Goal: Transaction & Acquisition: Purchase product/service

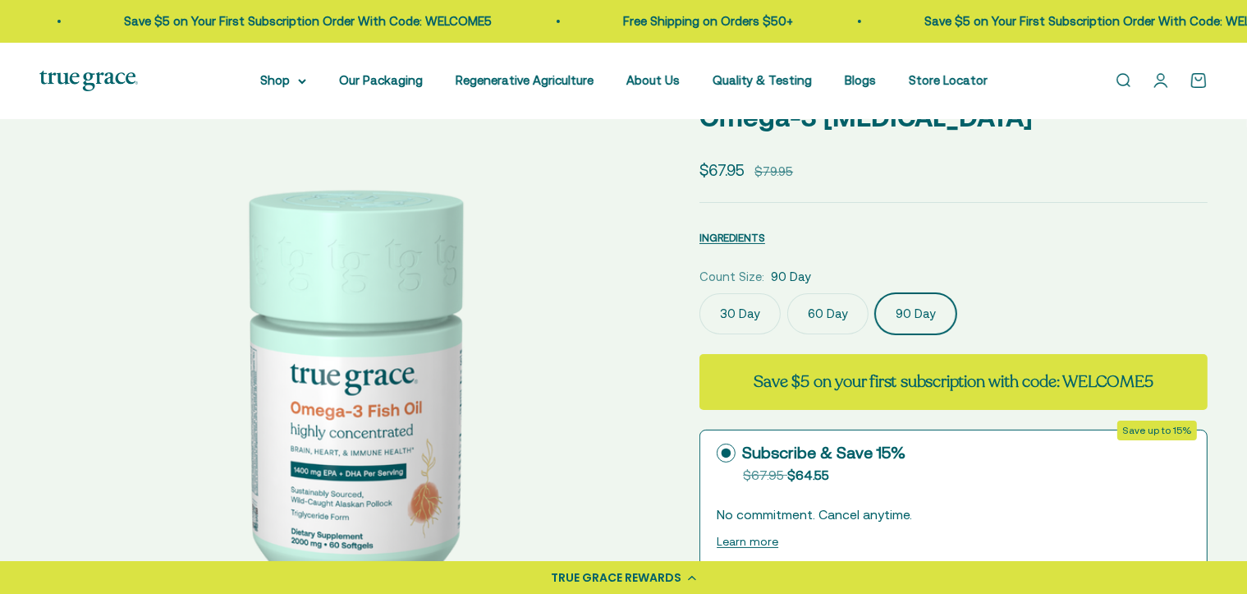
select select "3"
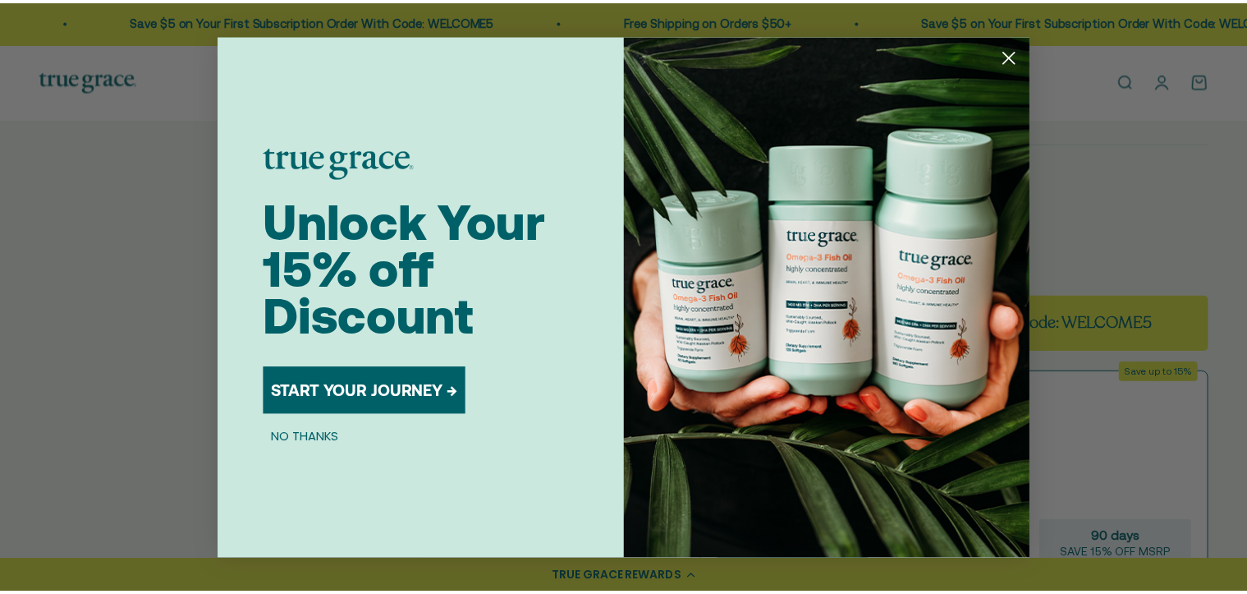
scroll to position [0, 1296]
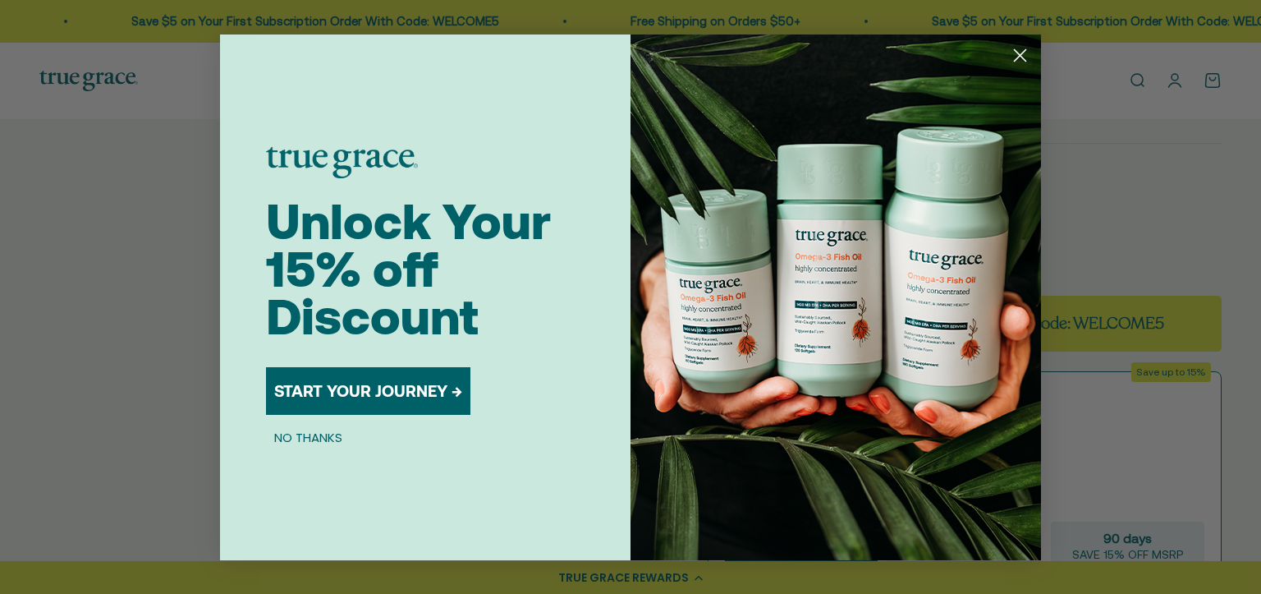
click at [1019, 52] on circle "Close dialog" at bounding box center [1020, 54] width 27 height 27
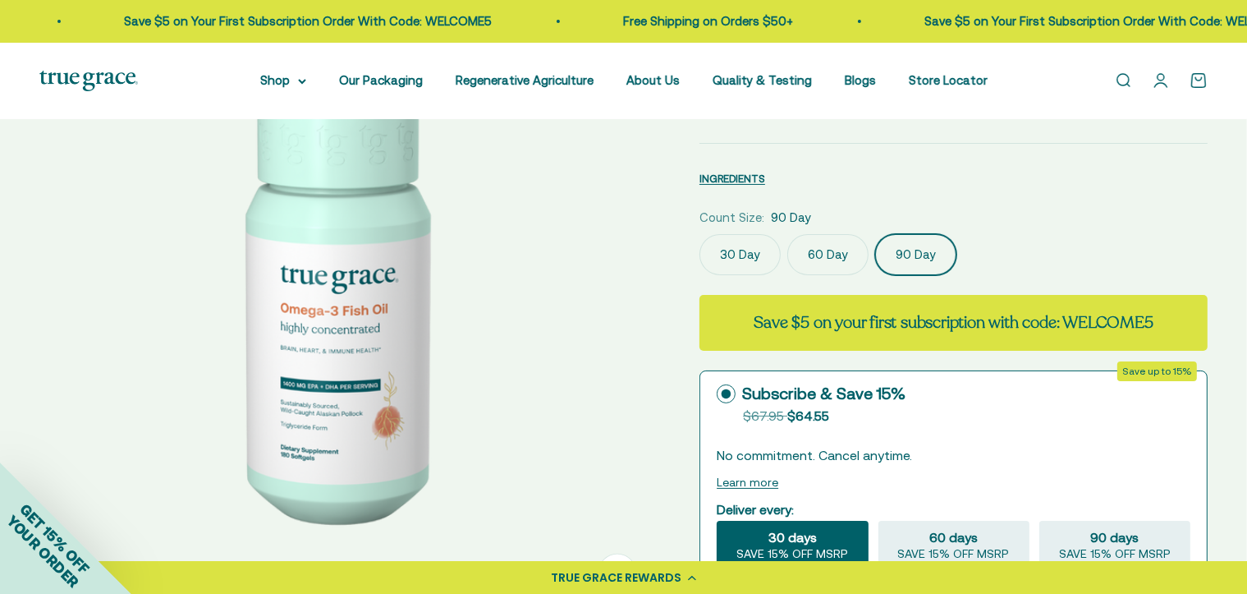
scroll to position [0, 1281]
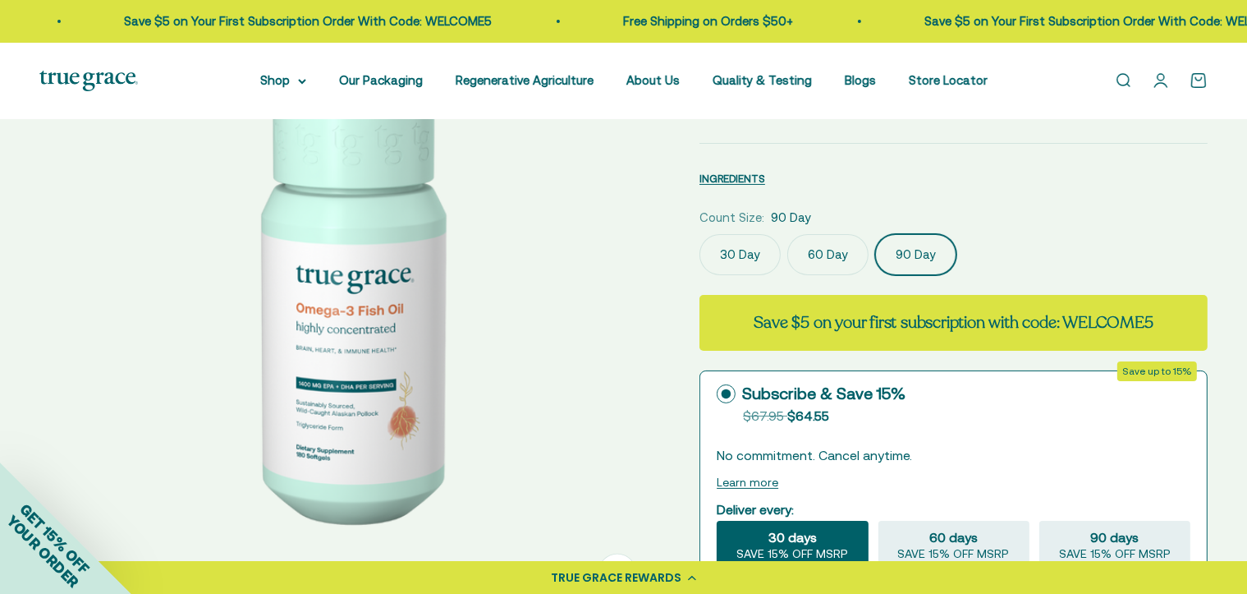
click at [723, 392] on circle at bounding box center [727, 394] width 10 height 10
click at [717, 393] on input "Subscribe & Save 15% Original price strikethrough: $67.95 , Discounted price: $…" at bounding box center [716, 393] width 1 height 1
click at [289, 76] on summary "Shop" at bounding box center [283, 81] width 46 height 20
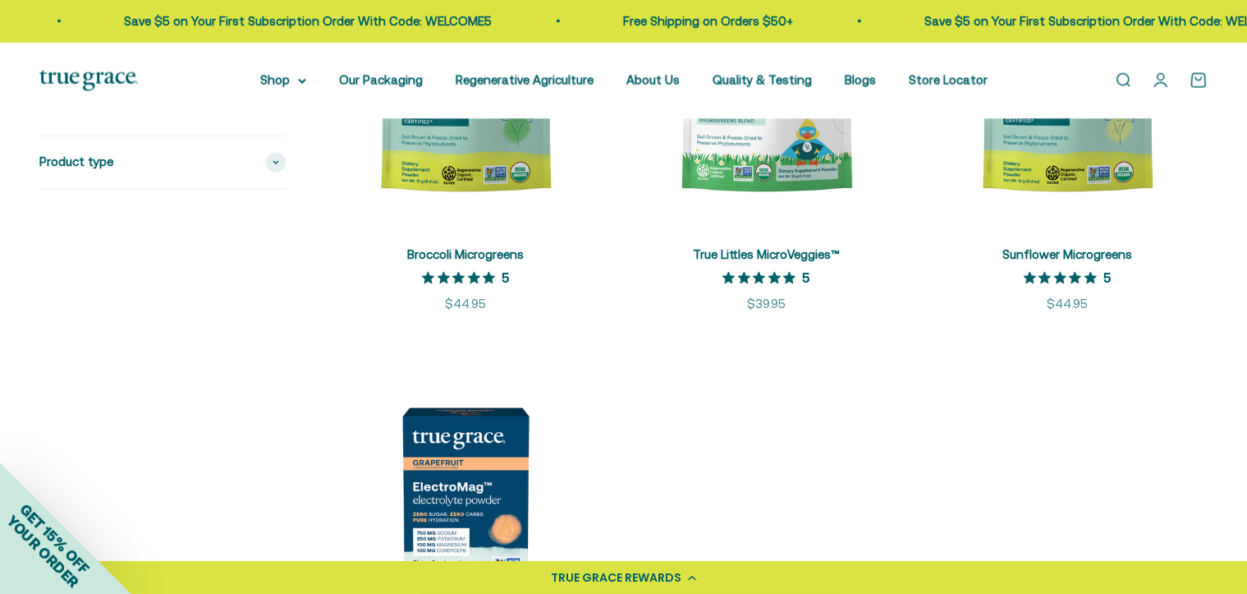
scroll to position [3120, 0]
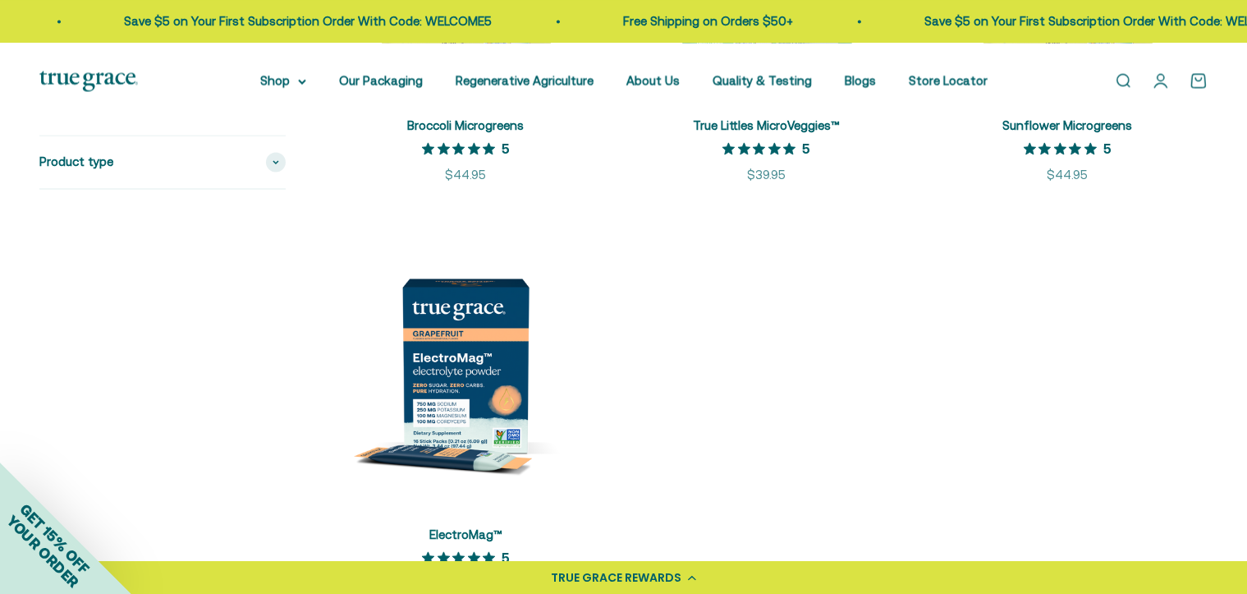
click at [1157, 77] on link "Open account page" at bounding box center [1161, 80] width 18 height 18
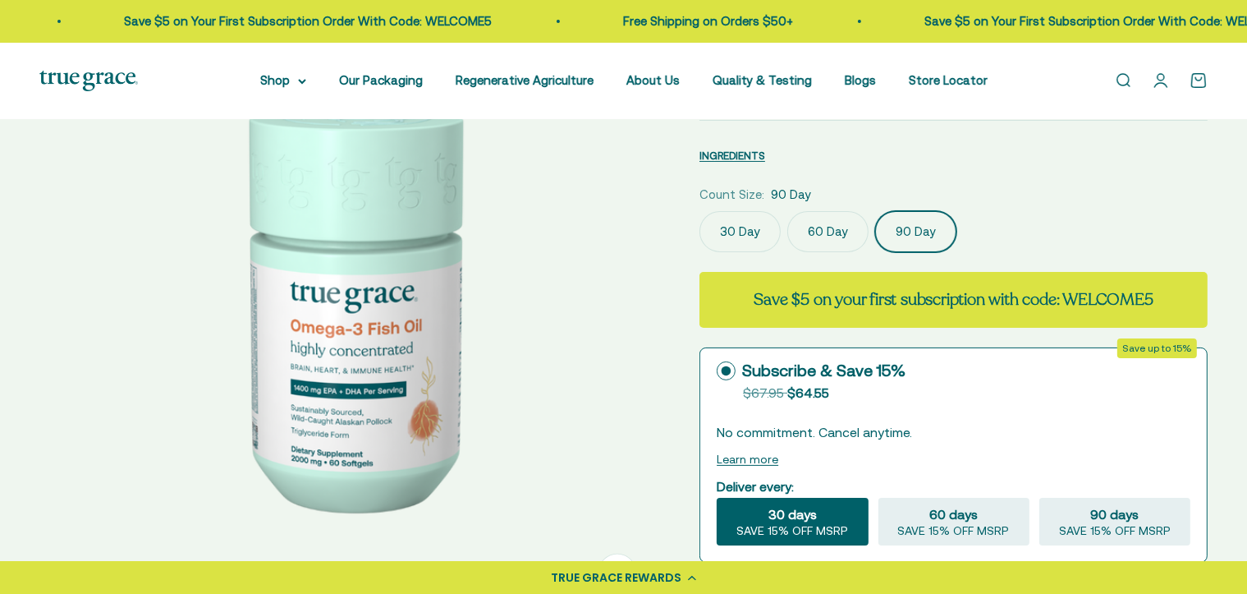
scroll to position [0, 1281]
select select "3"
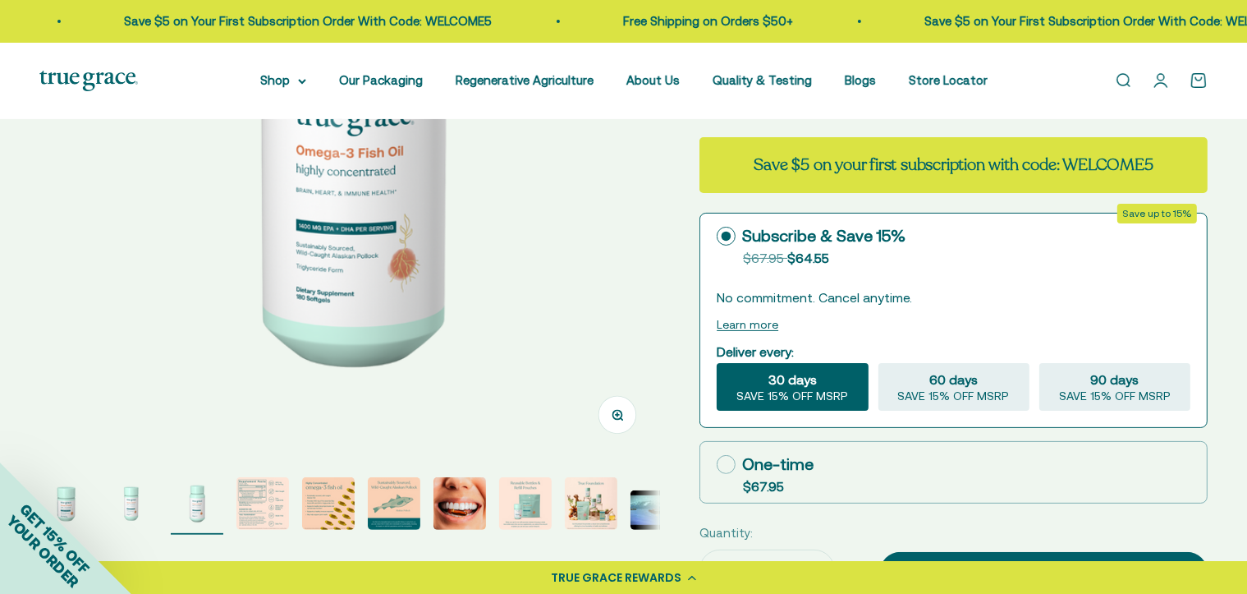
scroll to position [328, 0]
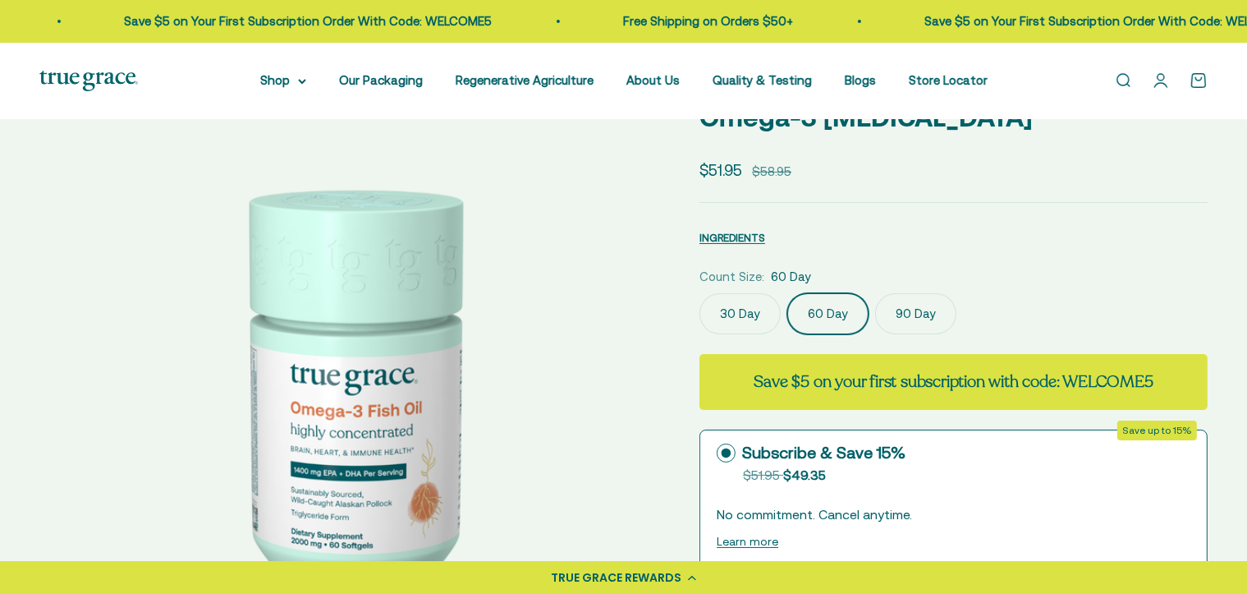
select select "3"
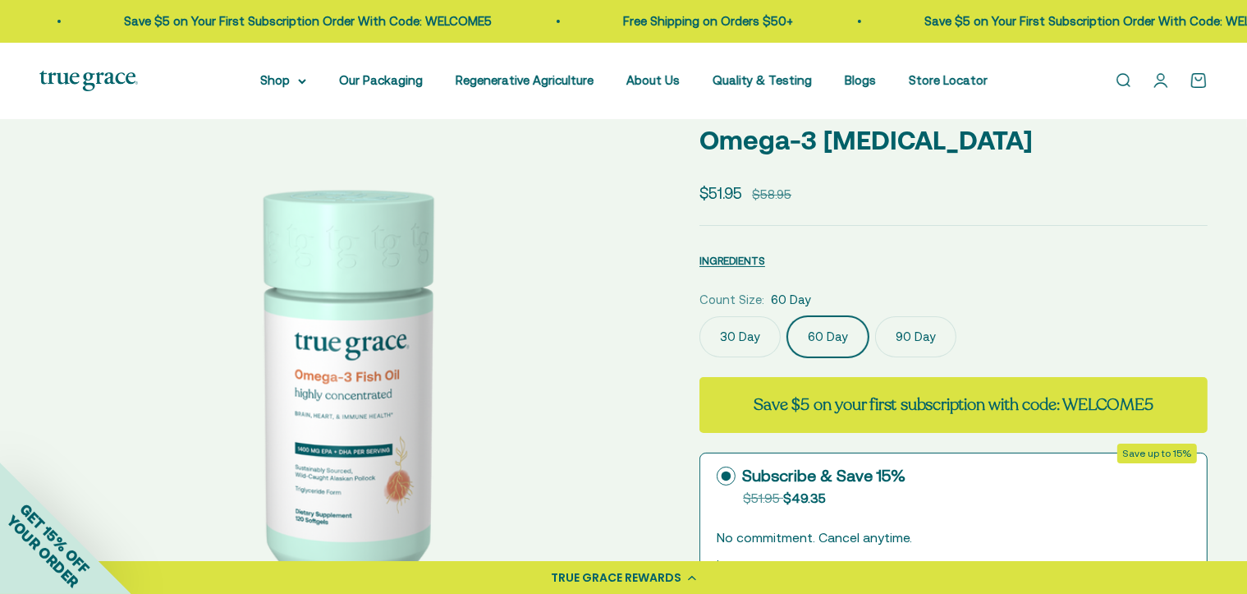
scroll to position [164, 0]
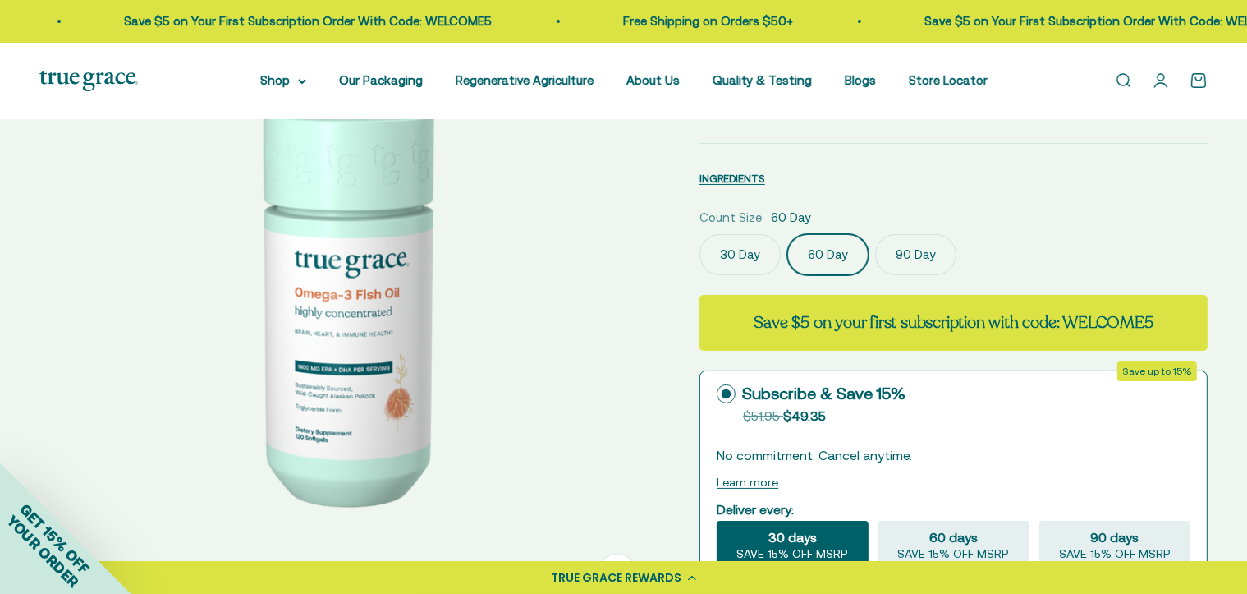
click at [332, 436] on img at bounding box center [349, 304] width 621 height 621
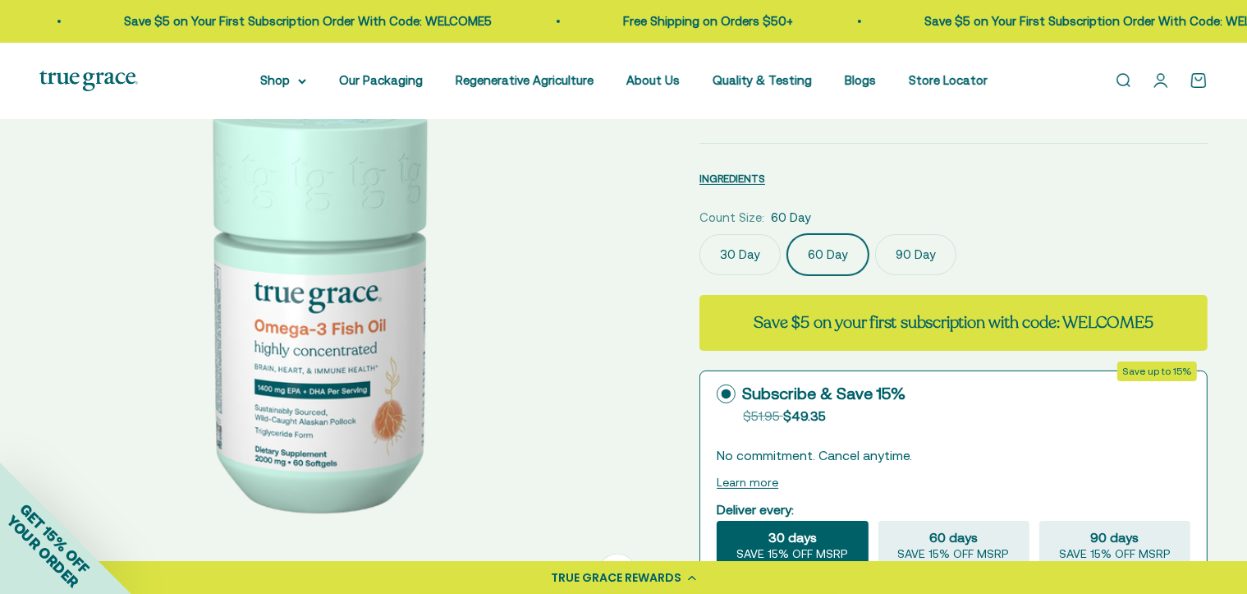
scroll to position [0, 0]
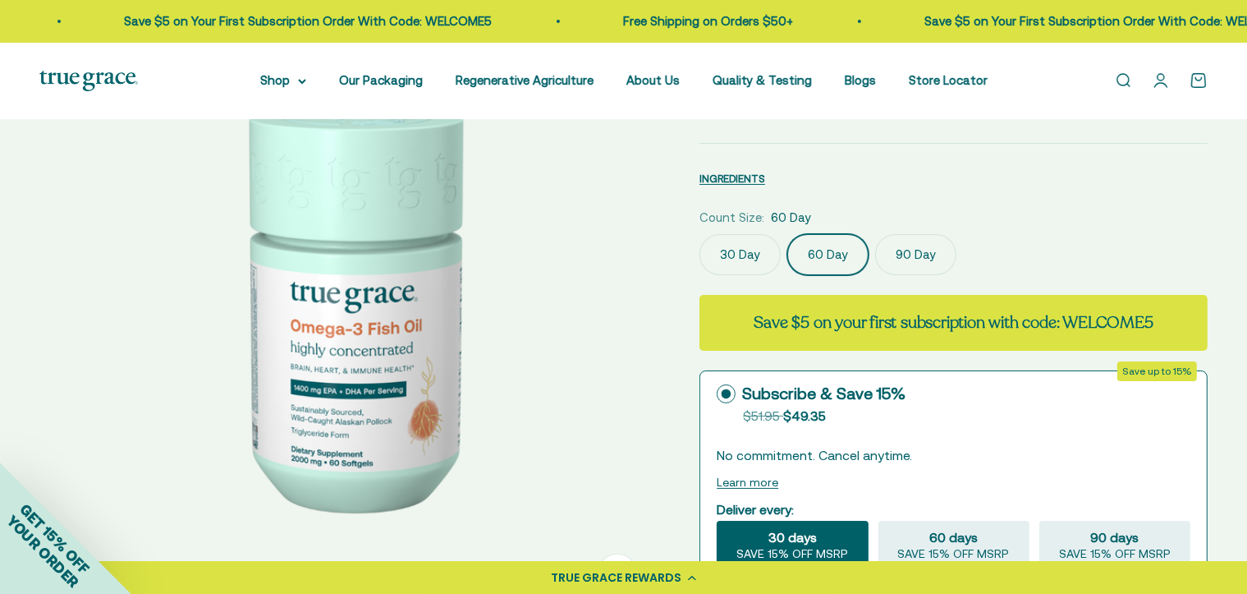
click at [273, 318] on img at bounding box center [349, 304] width 621 height 621
click at [691, 347] on div "Zoom Go to item 1 Go to item 2 Go to item 3 Go to item 4 Go to item 5 Go to ite…" at bounding box center [623, 520] width 1168 height 1053
drag, startPoint x: 673, startPoint y: 346, endPoint x: 663, endPoint y: 341, distance: 11.4
click at [663, 341] on div "Zoom Go to item 1 Go to item 2 Go to item 3 Go to item 4 Go to item 5 Go to ite…" at bounding box center [623, 520] width 1168 height 1053
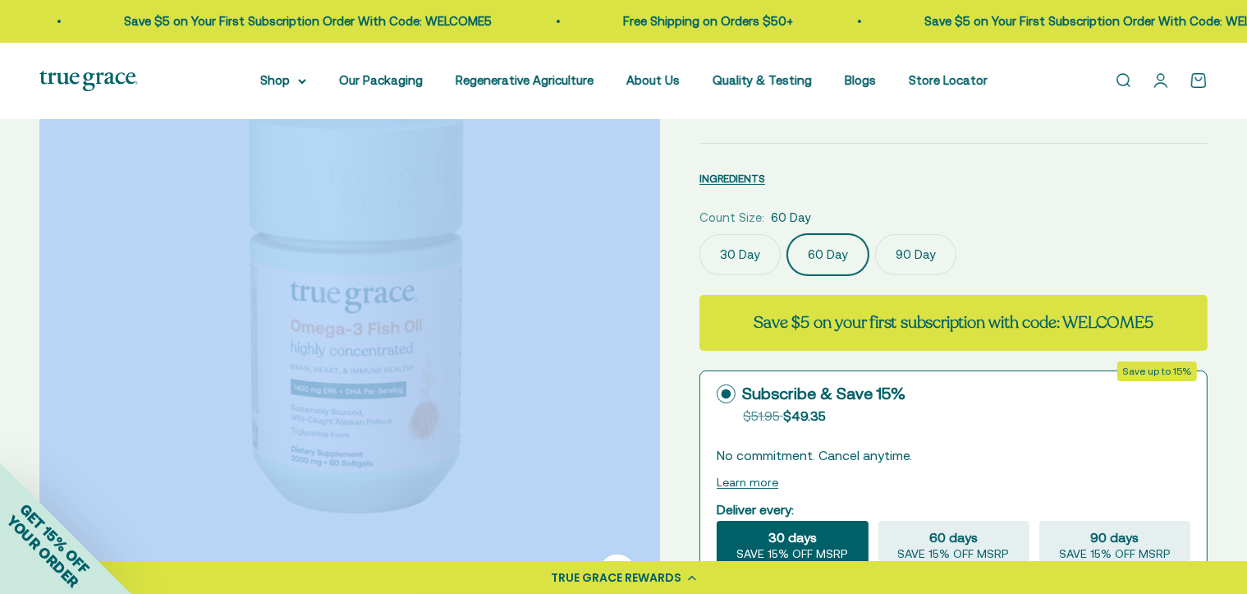
click at [590, 343] on img at bounding box center [349, 304] width 621 height 621
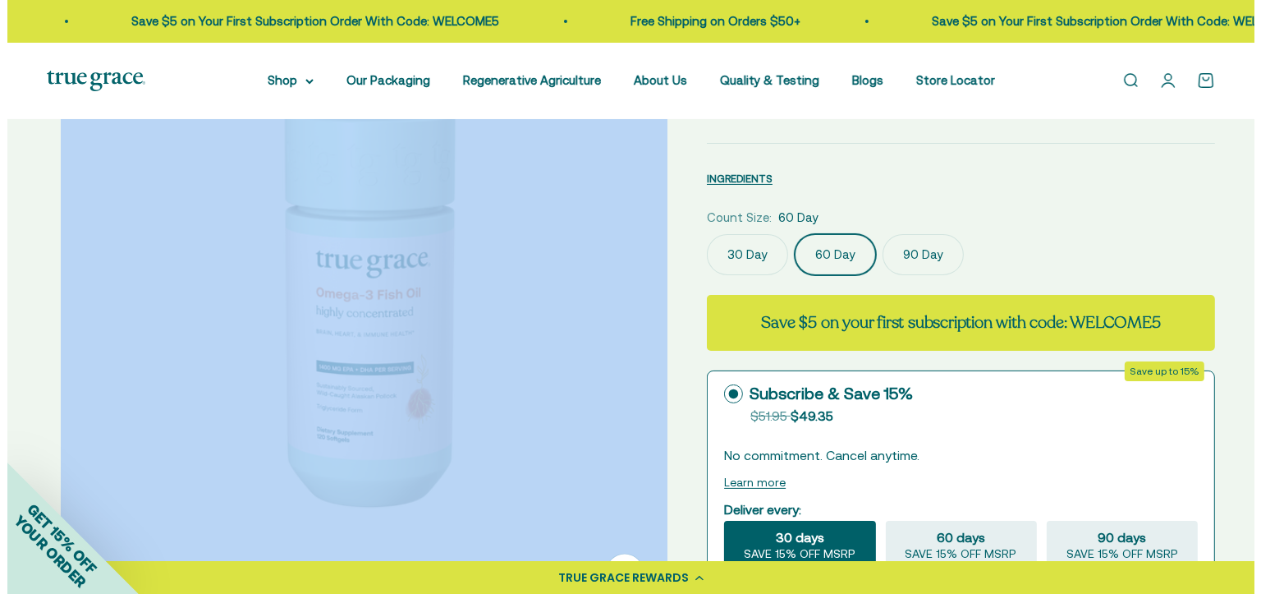
scroll to position [0, 640]
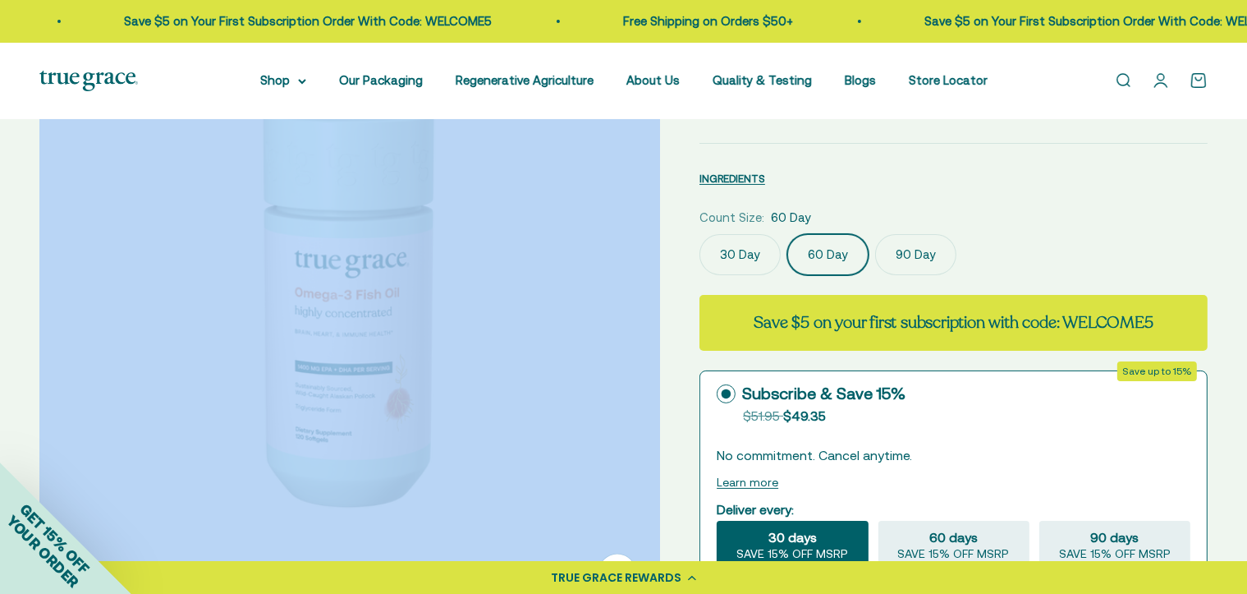
click at [748, 477] on button "Learn more" at bounding box center [748, 481] width 62 height 13
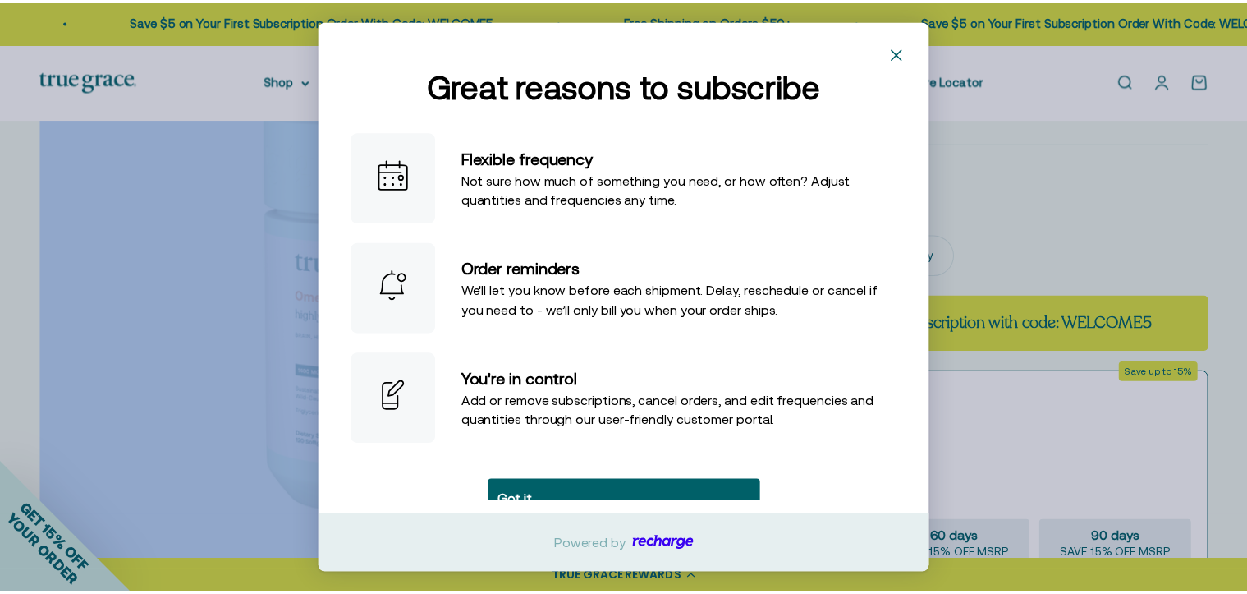
scroll to position [51, 0]
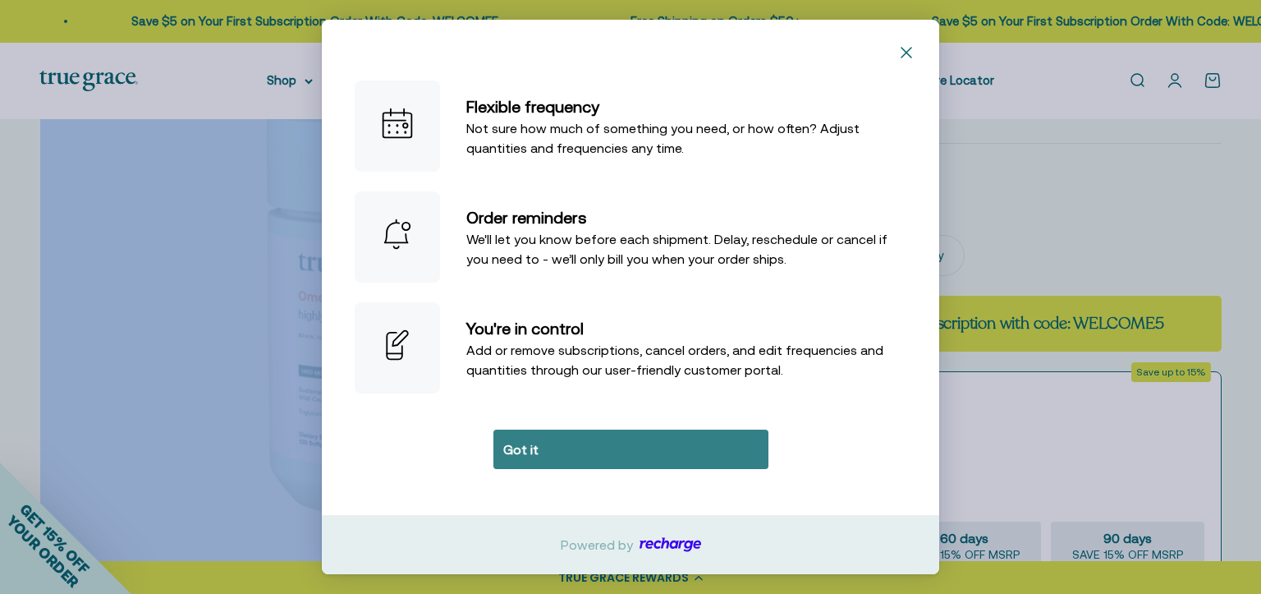
click at [593, 448] on button "Got it" at bounding box center [630, 448] width 275 height 39
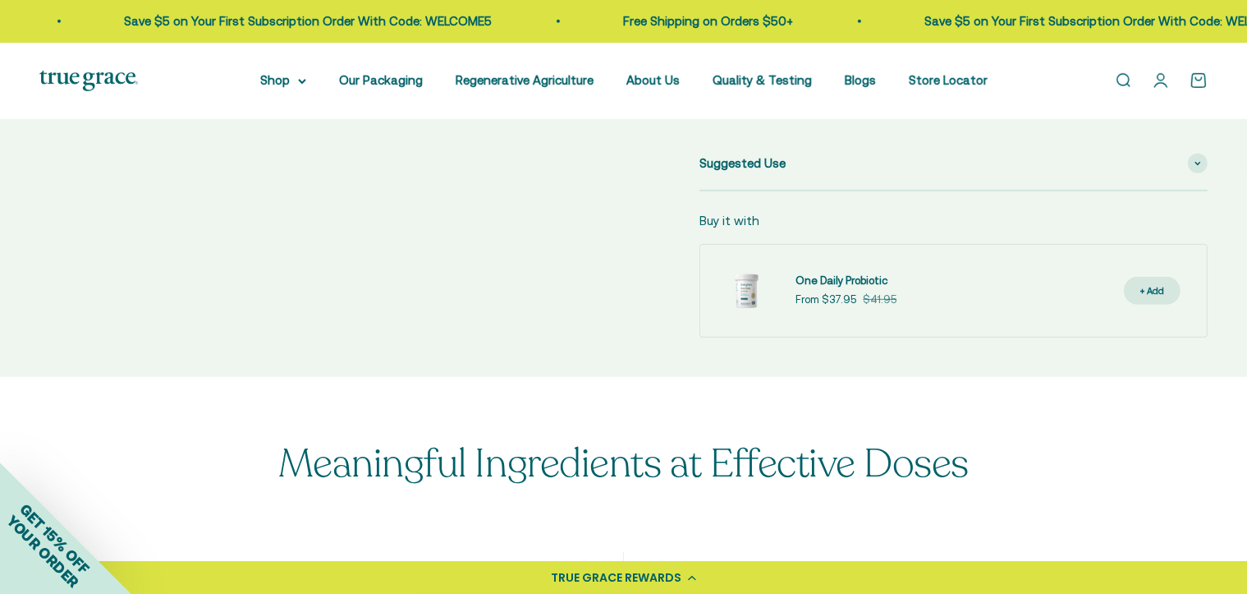
scroll to position [903, 0]
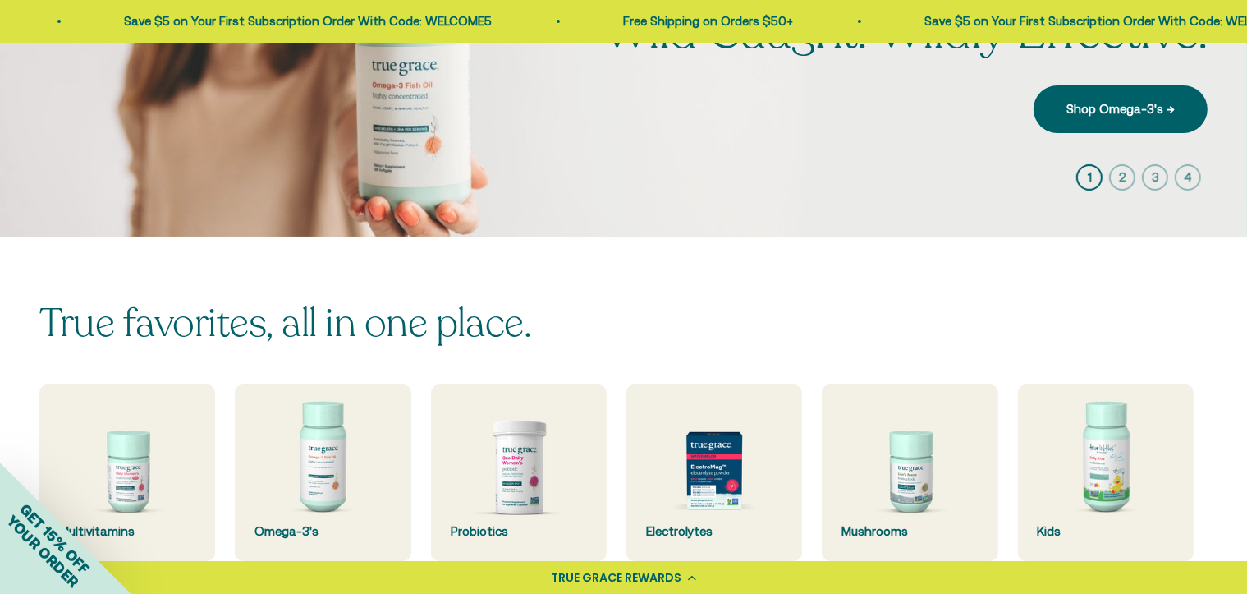
scroll to position [246, 0]
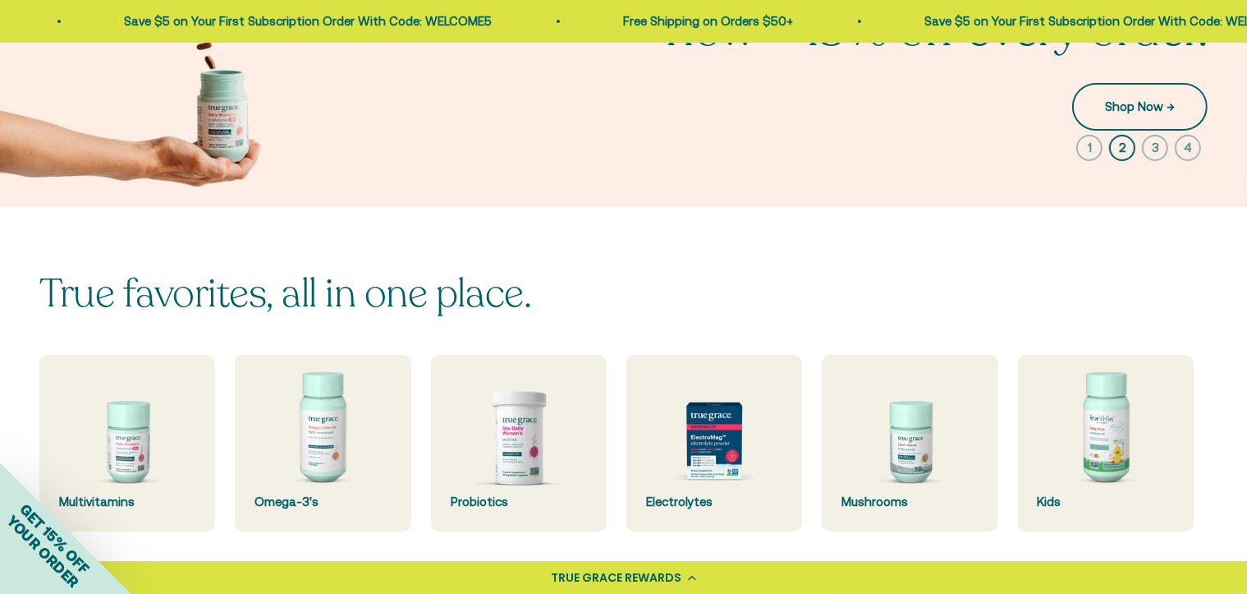
click at [1130, 99] on link "Shop Now →" at bounding box center [1139, 107] width 135 height 48
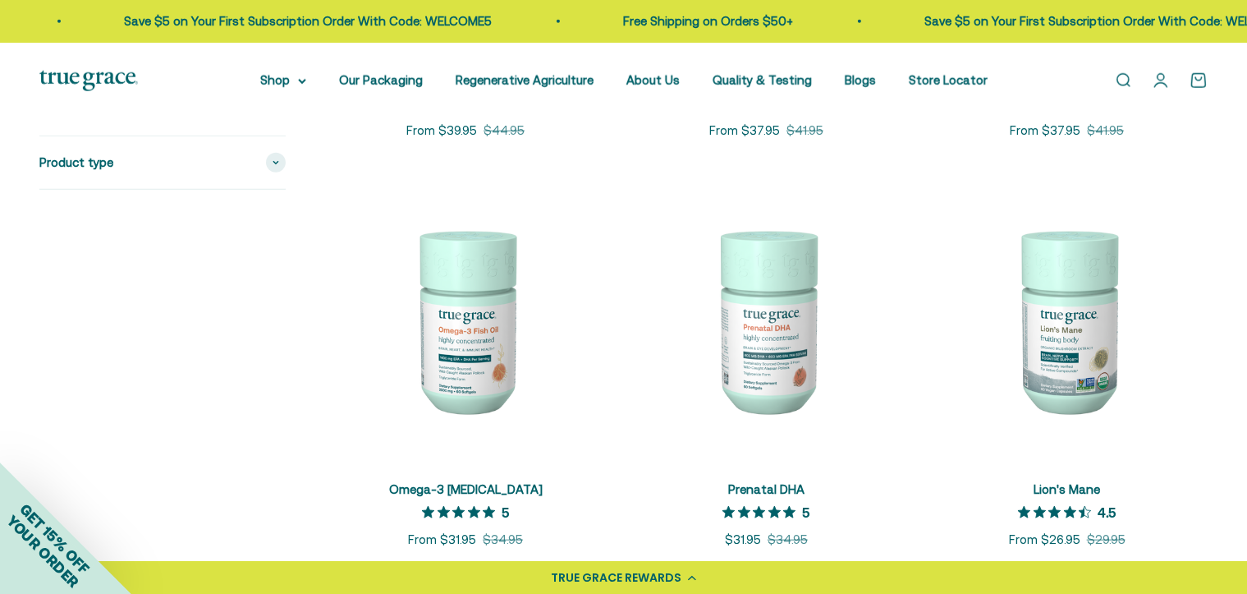
scroll to position [1560, 0]
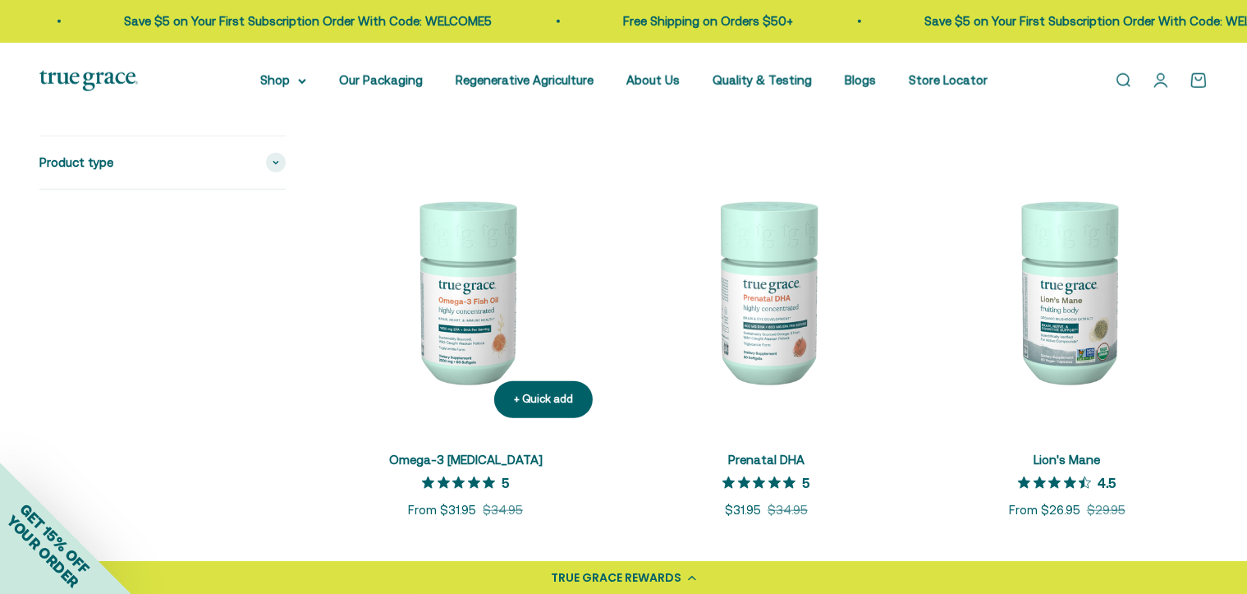
click at [466, 316] on img at bounding box center [465, 290] width 281 height 281
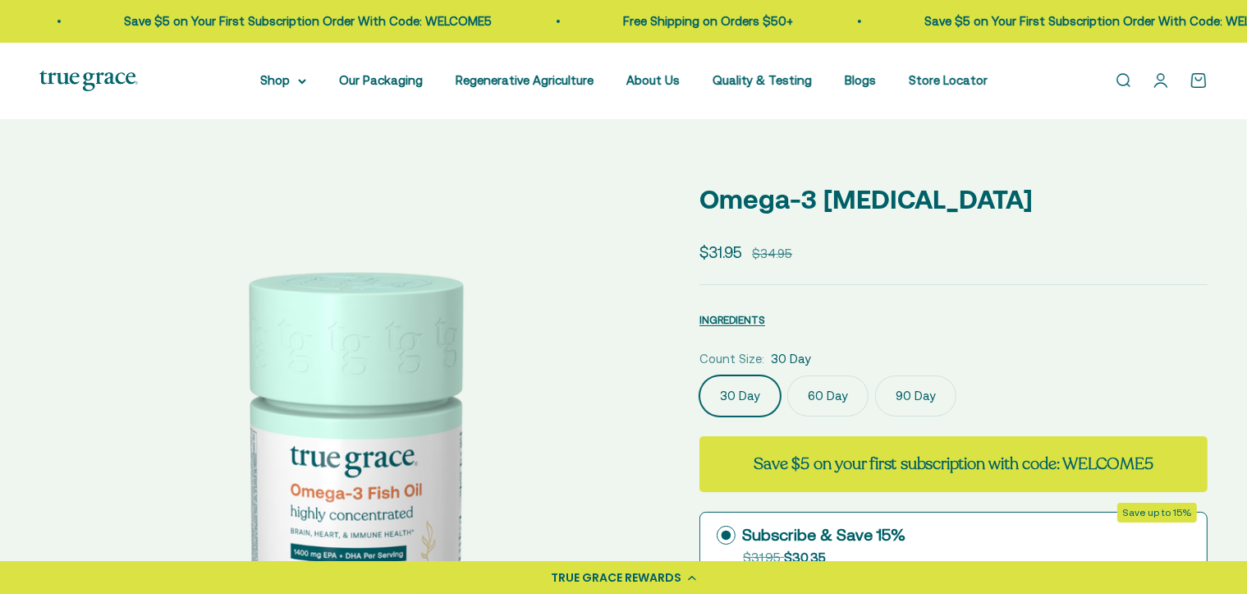
select select "3"
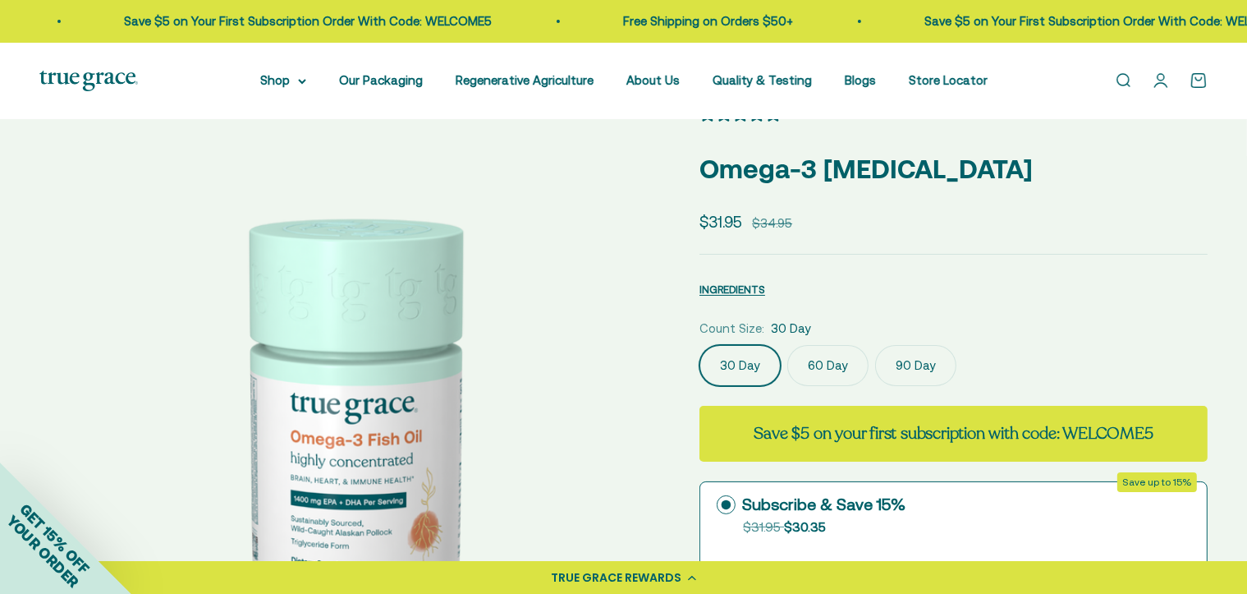
scroll to position [82, 0]
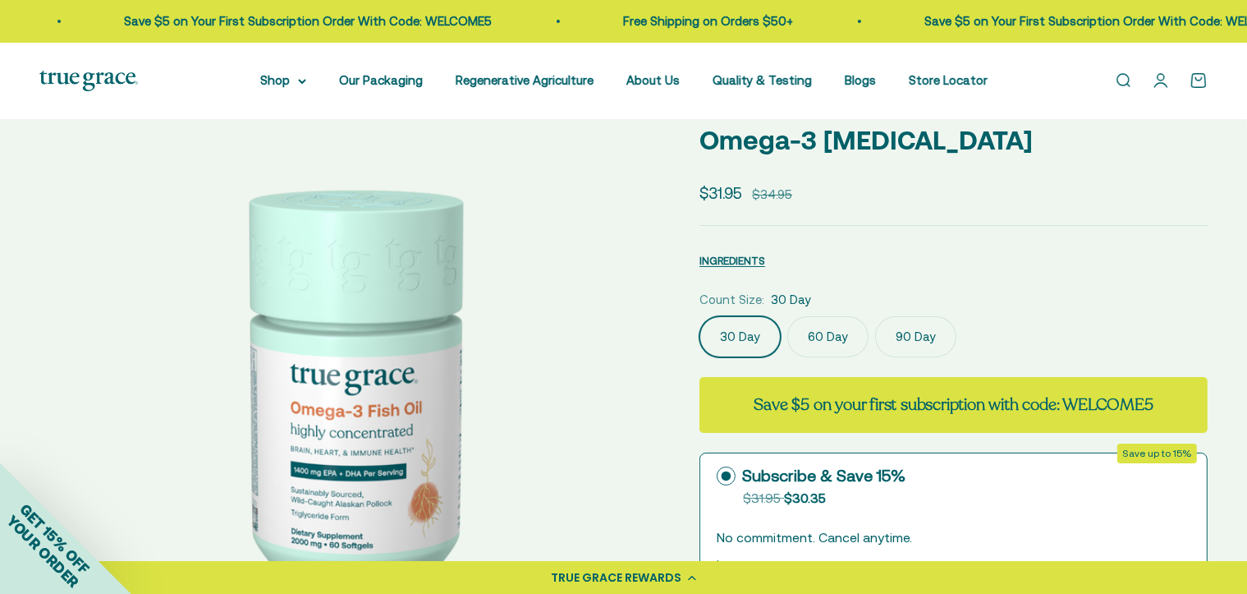
click at [916, 337] on label "90 Day" at bounding box center [915, 336] width 81 height 41
click at [700, 316] on input "90 Day" at bounding box center [699, 315] width 1 height 1
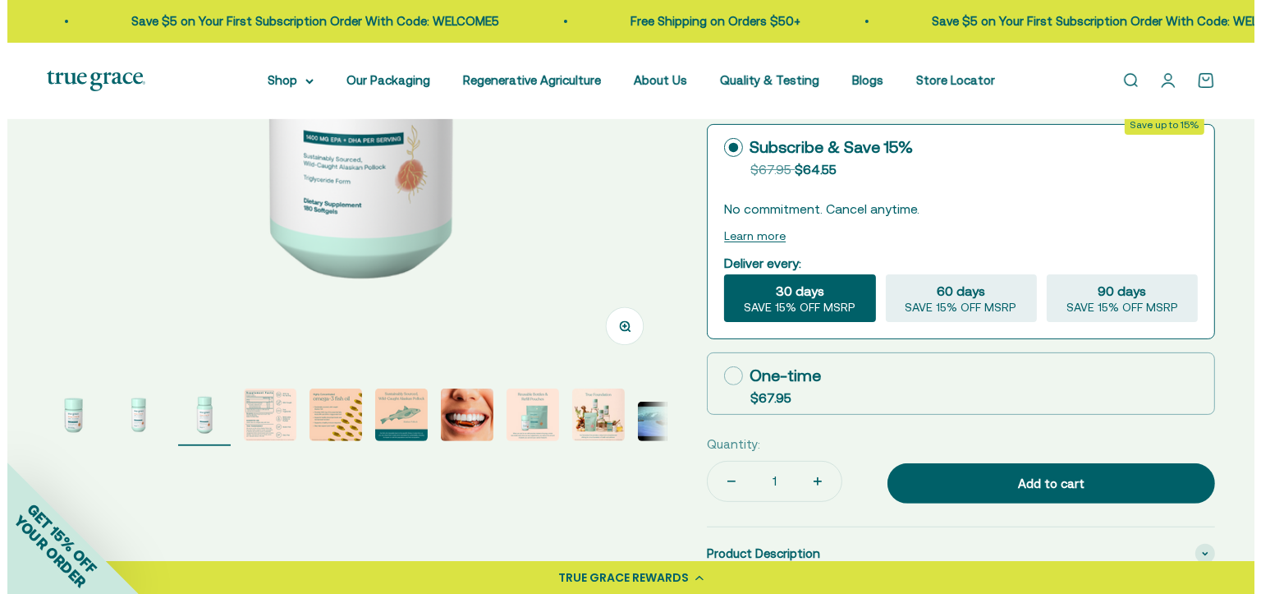
scroll to position [493, 0]
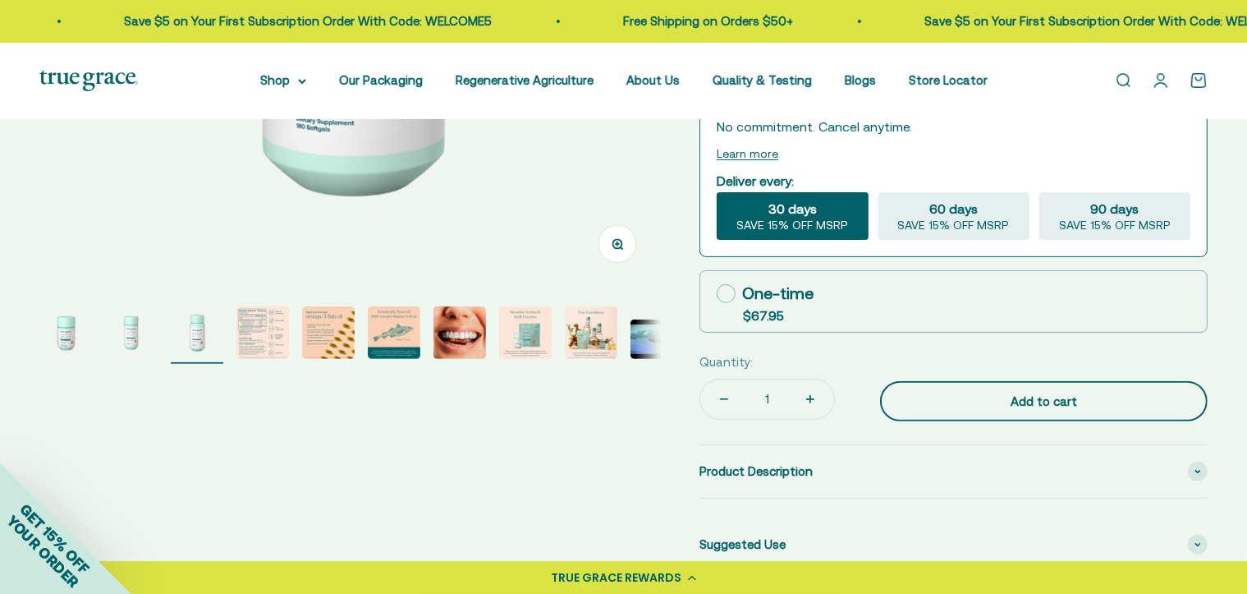
click at [895, 388] on button "Add to cart" at bounding box center [1044, 401] width 328 height 41
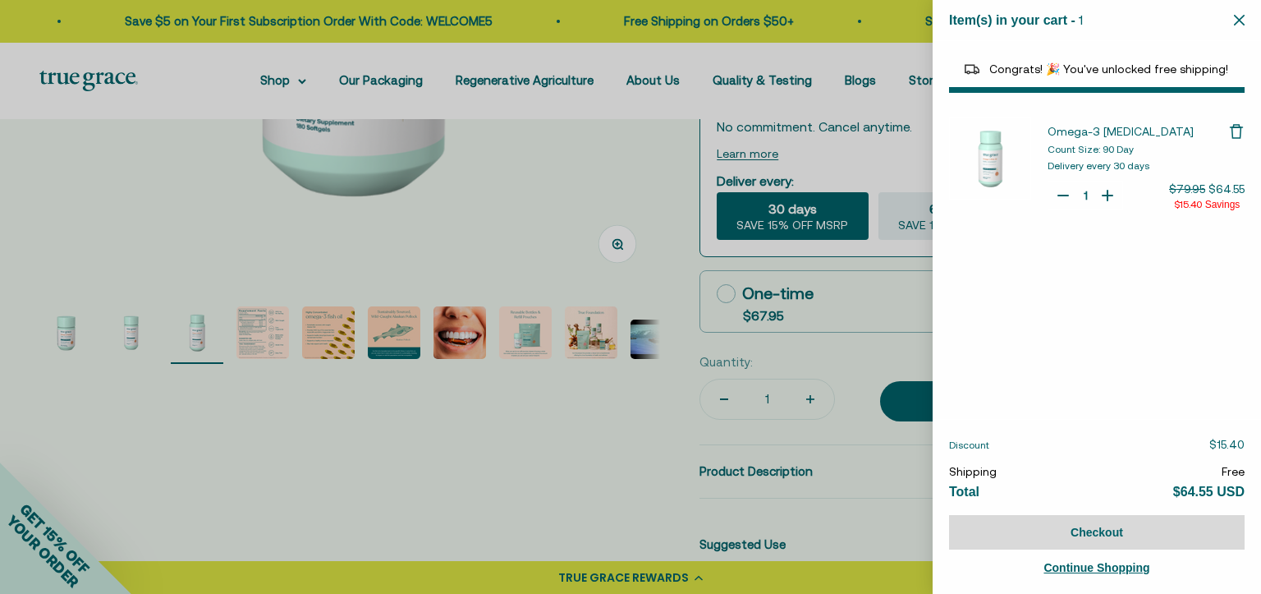
select select "40058346897600"
select select "44882806636758"
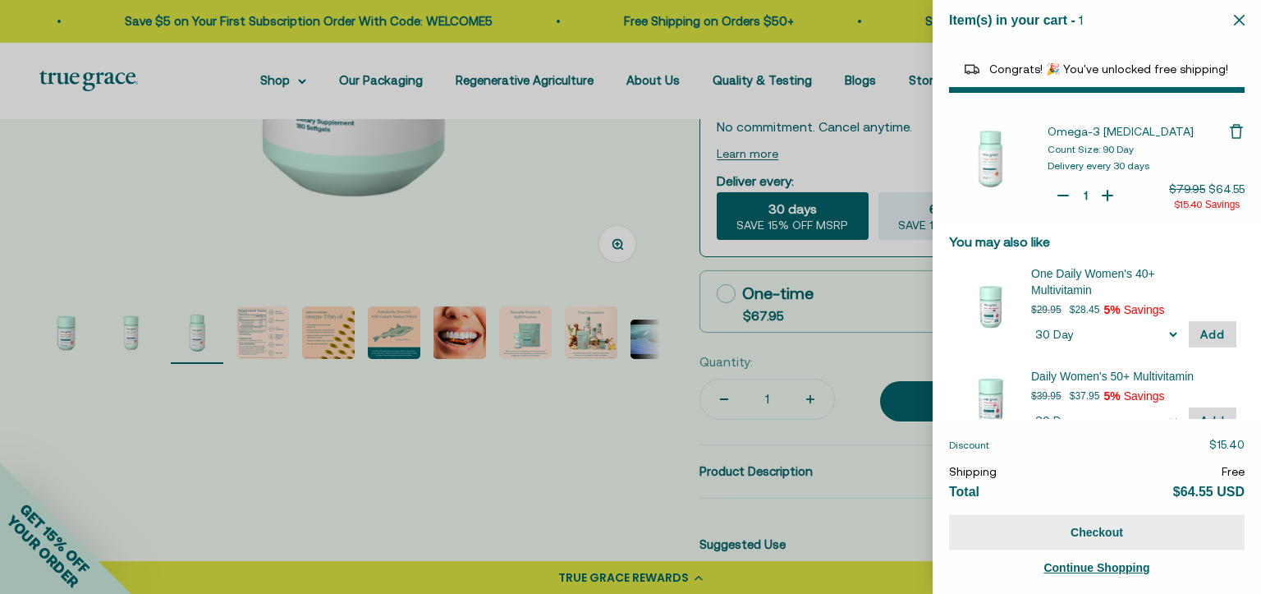
click at [1044, 526] on button "Checkout" at bounding box center [1097, 532] width 296 height 34
